Goal: Book appointment/travel/reservation

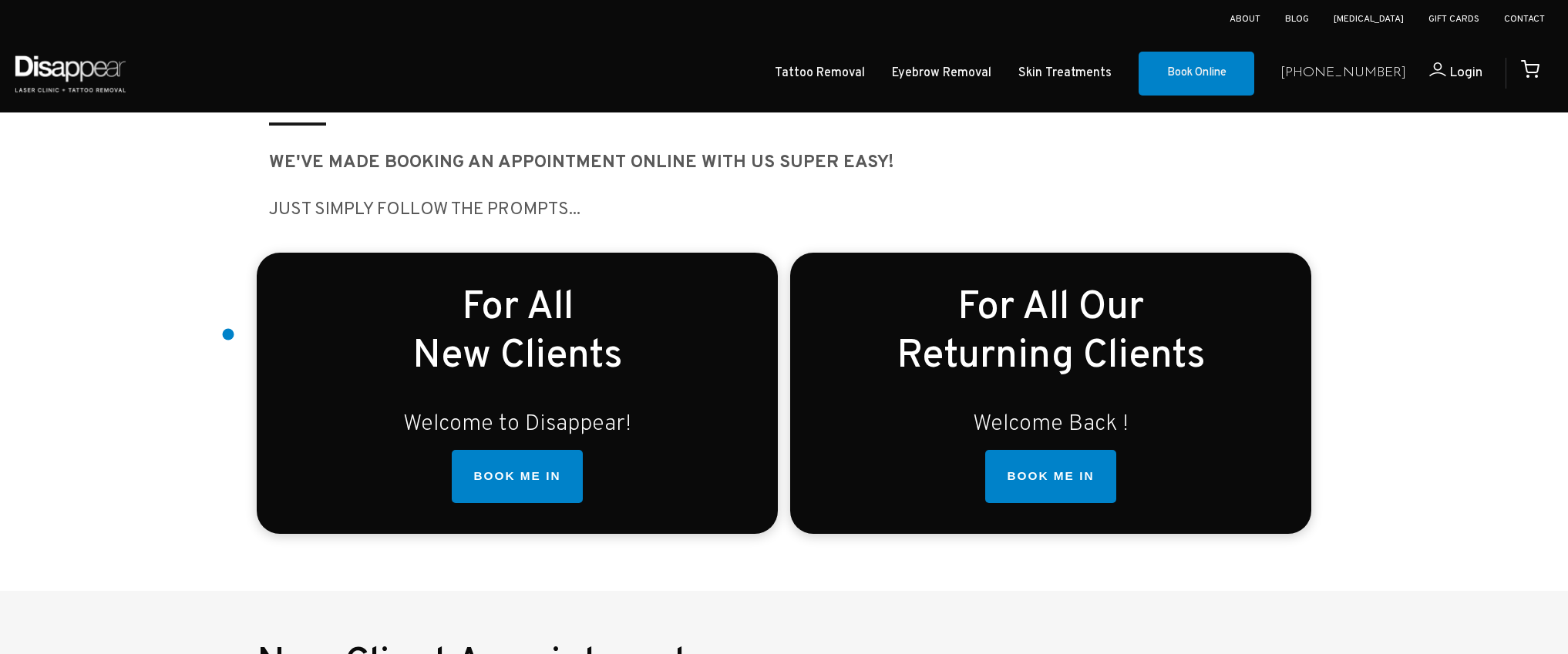
scroll to position [324, 0]
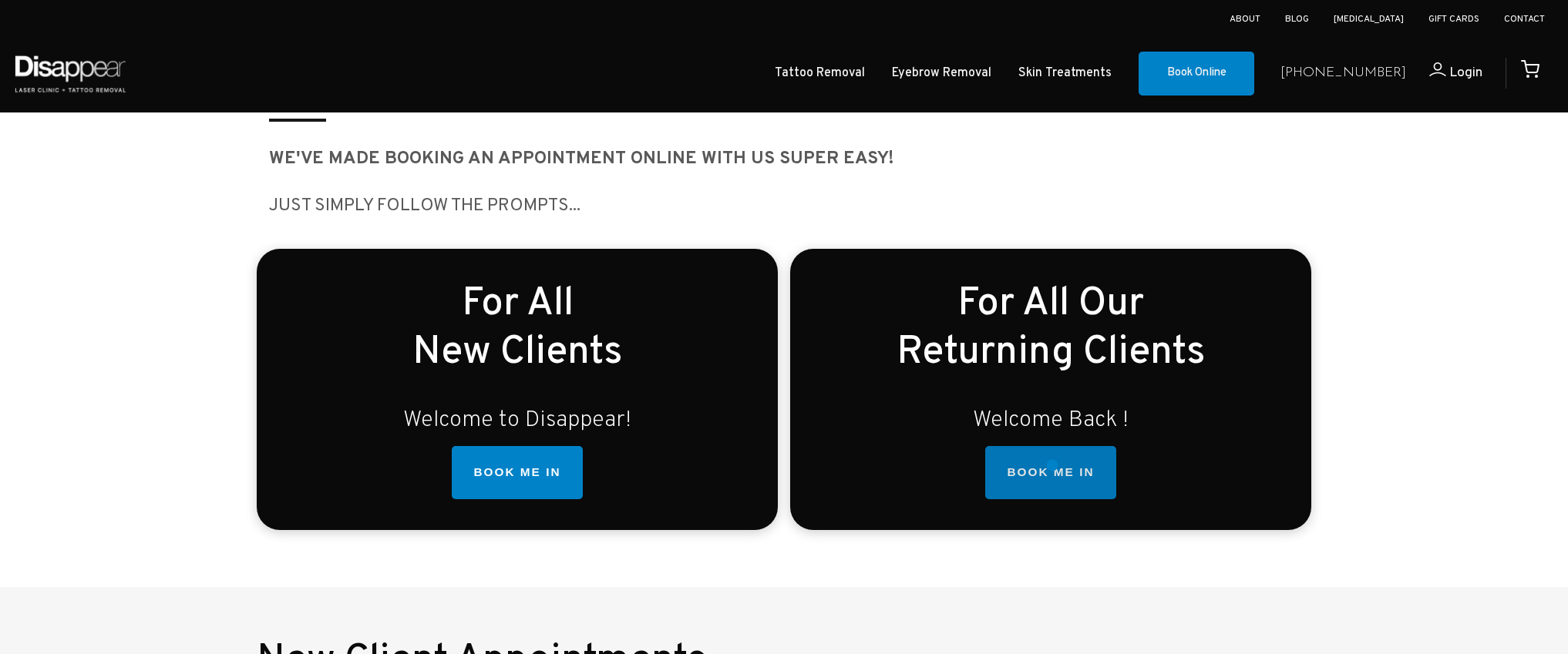
drag, startPoint x: 1052, startPoint y: 465, endPoint x: 1045, endPoint y: 465, distance: 7.0
click at [1052, 465] on link "BOOK ME IN" at bounding box center [1049, 473] width 130 height 54
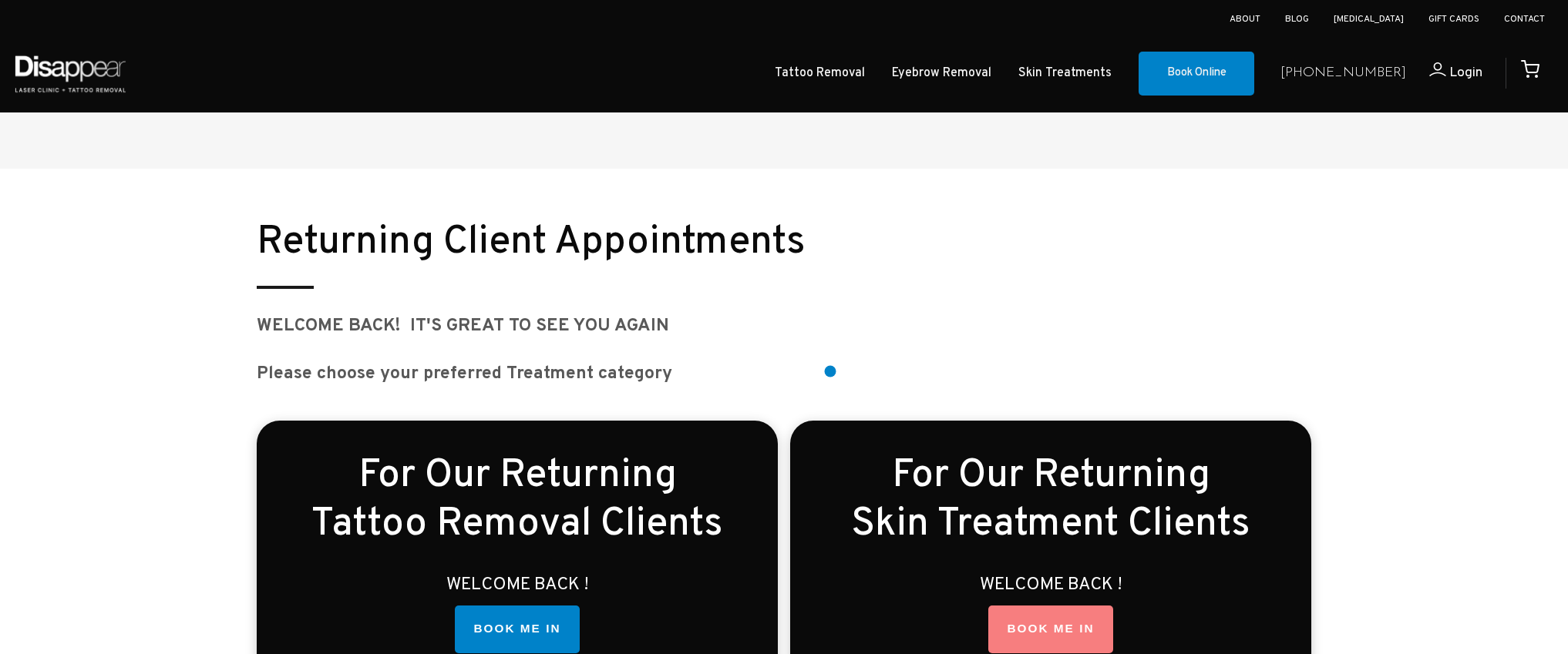
scroll to position [1931, 0]
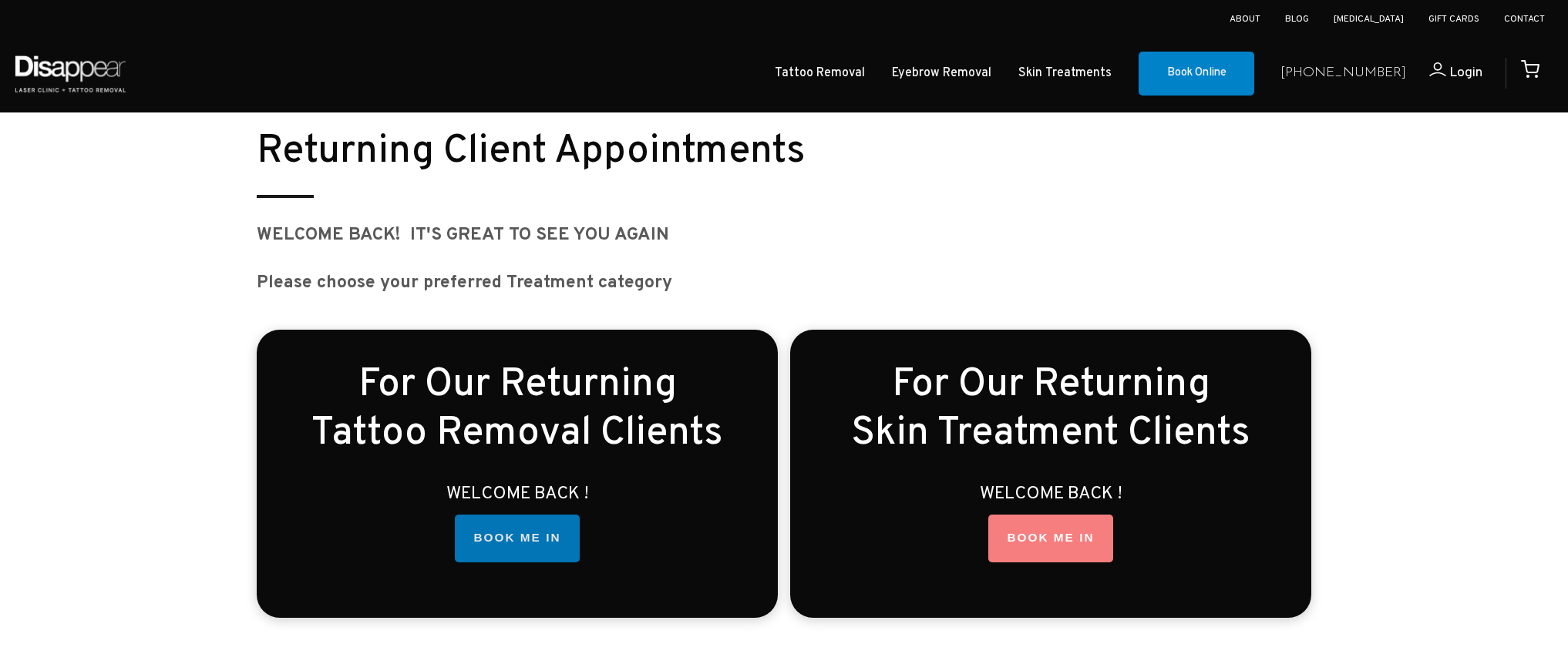
click at [513, 540] on link "BOOK ME IN" at bounding box center [517, 539] width 124 height 48
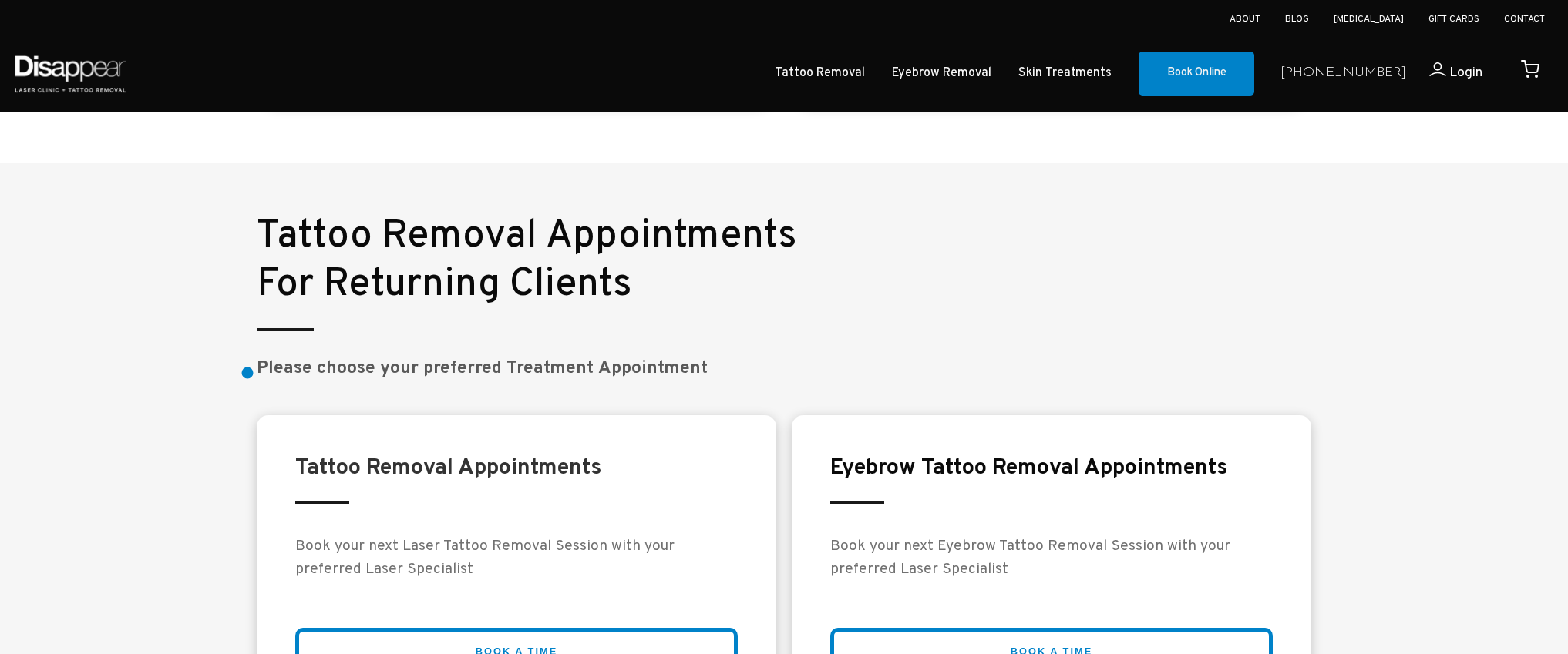
scroll to position [2531, 0]
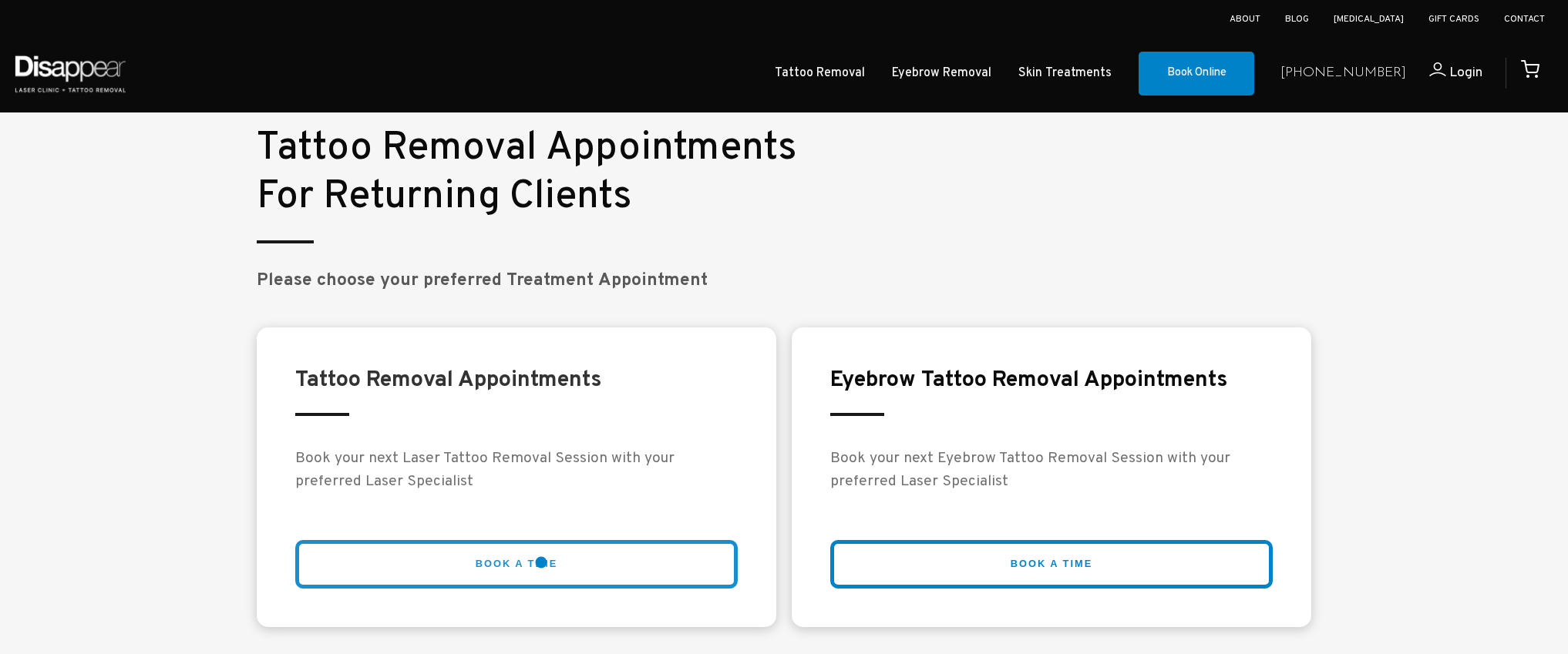
click at [542, 563] on link "BOOK A TIME" at bounding box center [517, 565] width 442 height 49
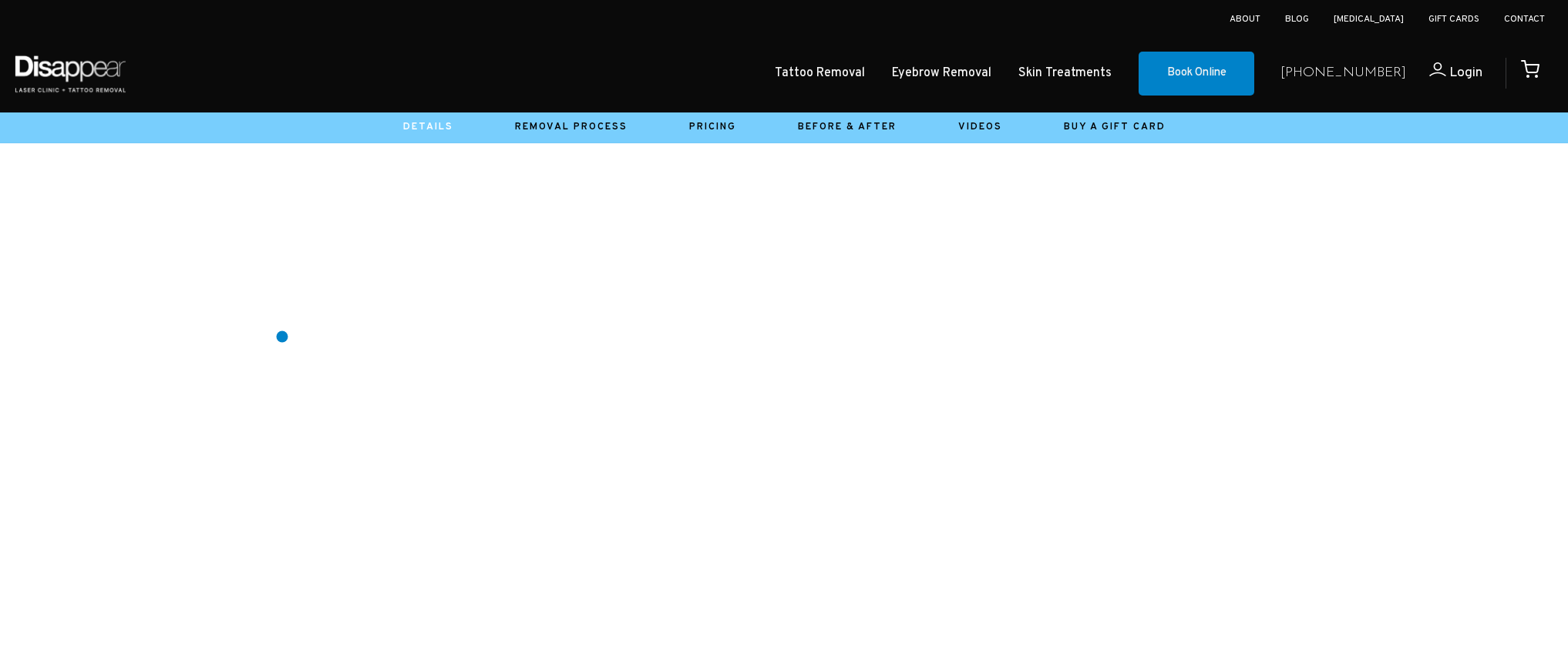
scroll to position [716, 0]
